Goal: Transaction & Acquisition: Purchase product/service

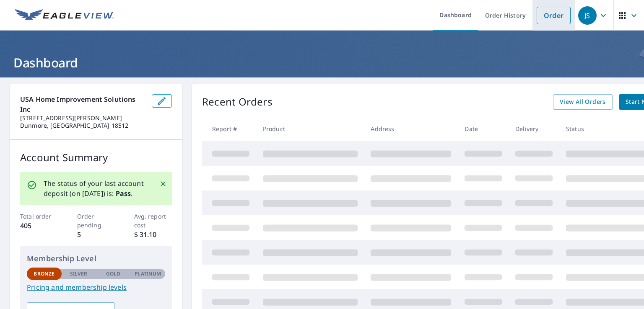
click at [537, 17] on link "Order" at bounding box center [554, 16] width 34 height 18
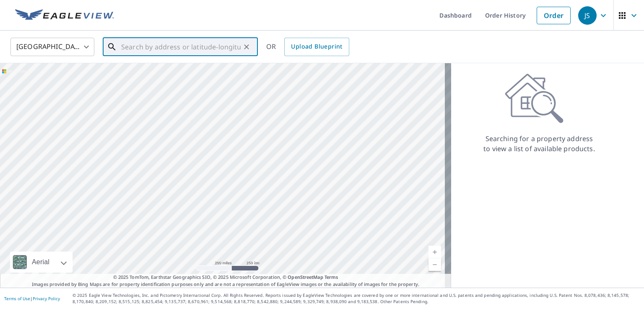
click at [166, 52] on input "text" at bounding box center [180, 46] width 119 height 23
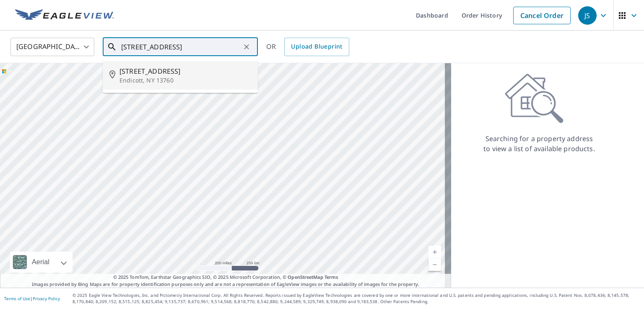
click at [186, 76] on span "[STREET_ADDRESS]" at bounding box center [185, 71] width 132 height 10
type input "[STREET_ADDRESS]"
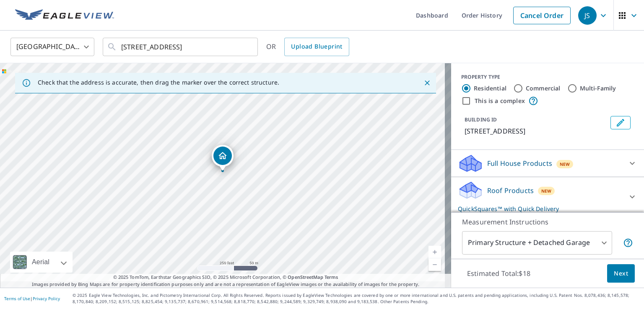
click at [614, 269] on span "Next" at bounding box center [621, 274] width 14 height 10
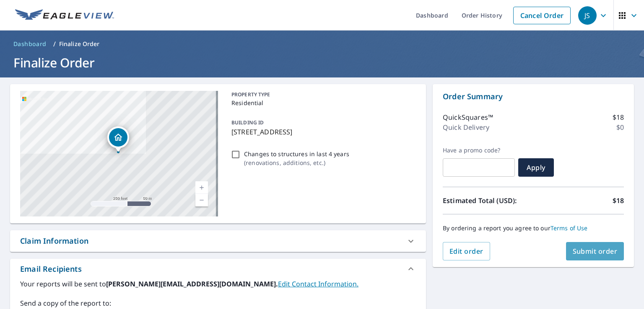
click at [585, 250] on span "Submit order" at bounding box center [595, 251] width 45 height 9
